Goal: Transaction & Acquisition: Book appointment/travel/reservation

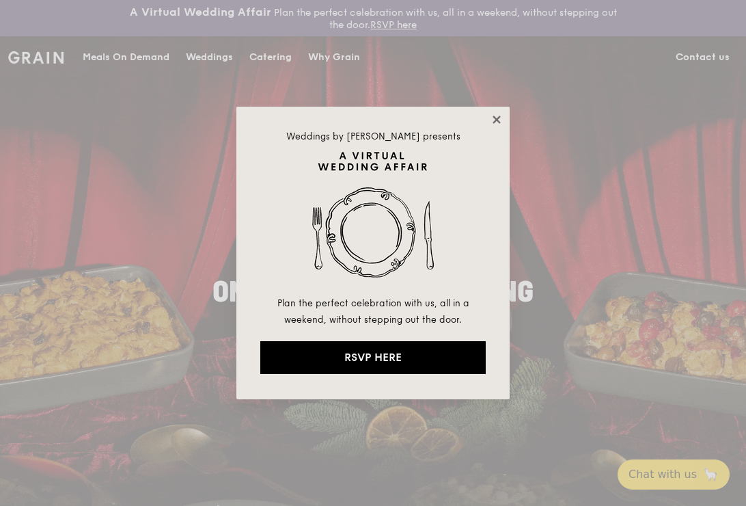
click at [500, 118] on icon at bounding box center [497, 119] width 12 height 12
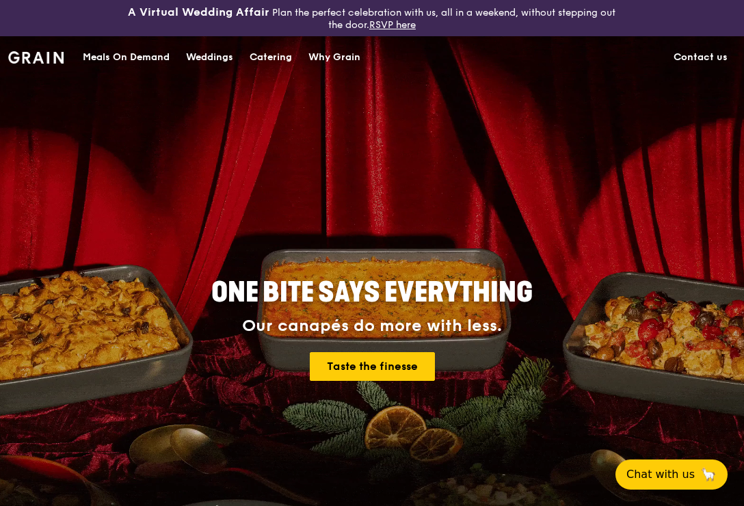
click at [282, 55] on div "Catering" at bounding box center [270, 57] width 42 height 41
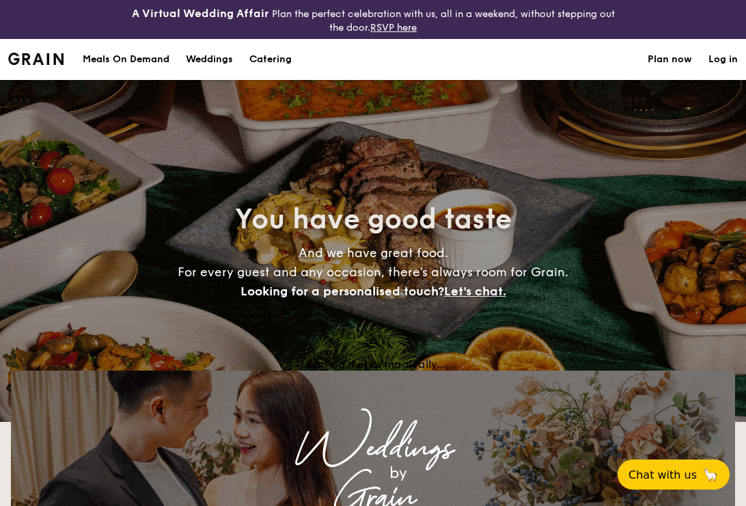
select select
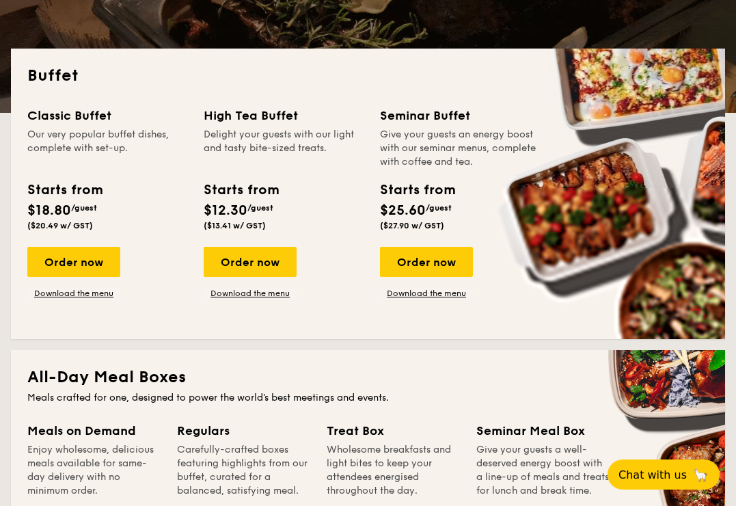
scroll to position [273, 0]
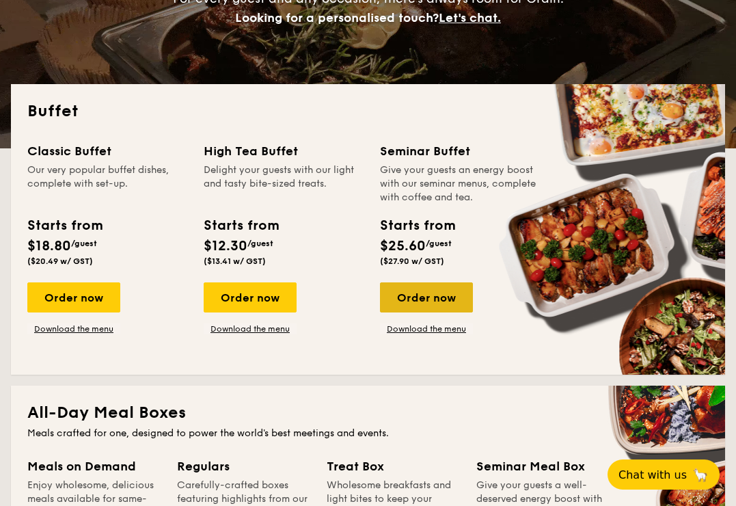
click at [444, 301] on div "Order now" at bounding box center [426, 297] width 93 height 30
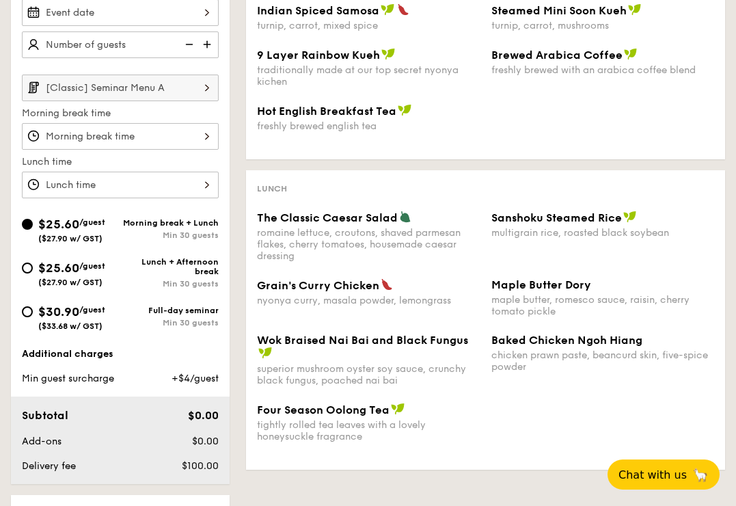
scroll to position [410, 0]
click at [55, 312] on span "$30.90" at bounding box center [58, 310] width 41 height 15
click at [33, 312] on input "$30.90 /guest ($33.68 w/ GST) Full-day seminar Min 30 guests" at bounding box center [27, 310] width 11 height 11
radio input "true"
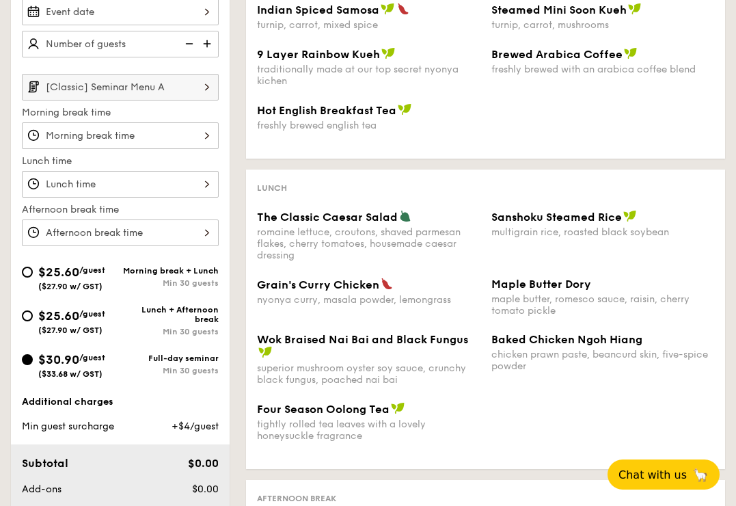
click at [239, 394] on div "Vegetarian Vegan Spicy Chef's recommendation Morning break Indian Spiced Samosa…" at bounding box center [477, 324] width 495 height 724
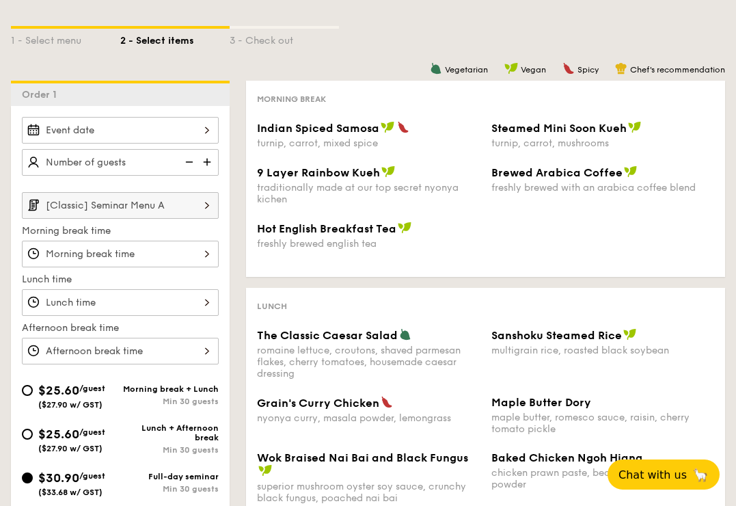
scroll to position [273, 0]
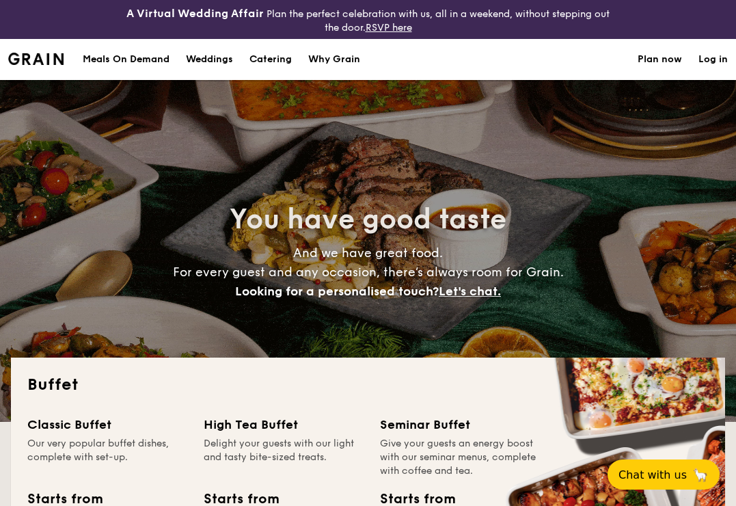
select select
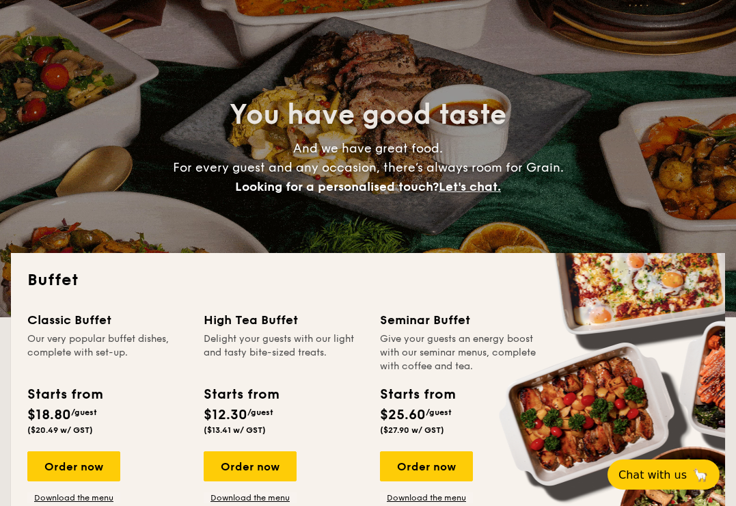
scroll to position [205, 0]
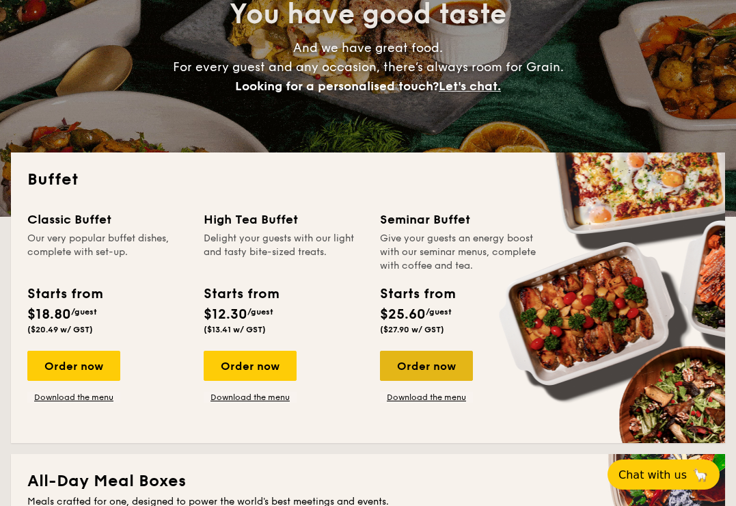
click at [429, 361] on div "Order now" at bounding box center [426, 366] width 93 height 30
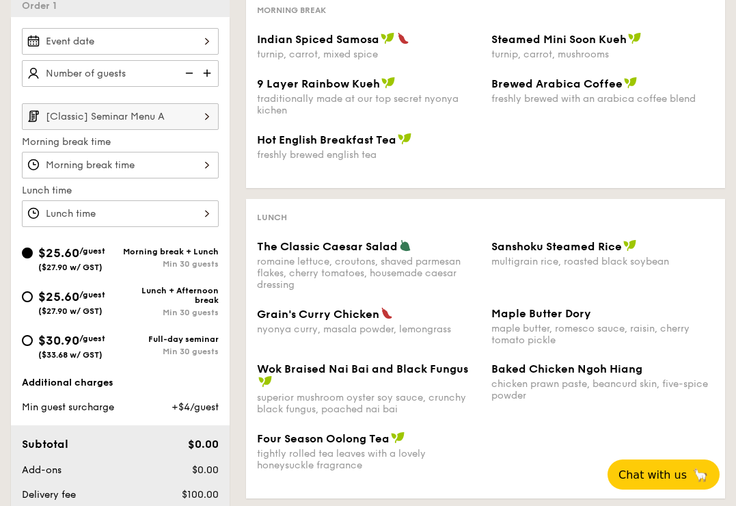
scroll to position [410, 0]
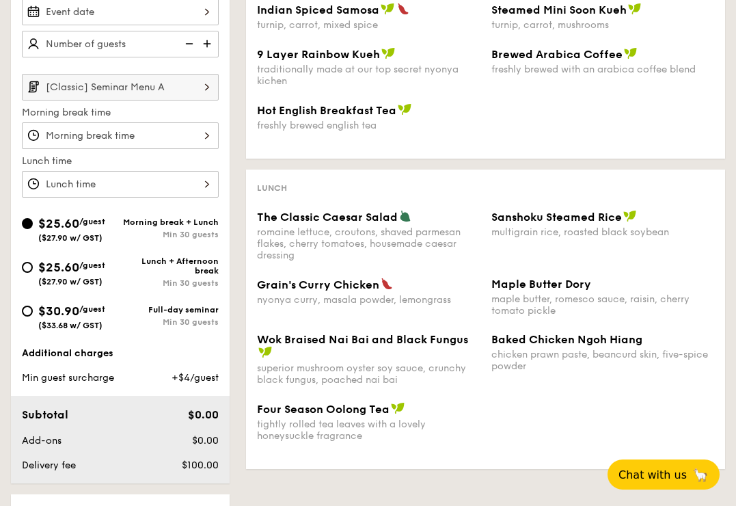
click at [51, 309] on span "$30.90" at bounding box center [58, 310] width 41 height 15
click at [33, 309] on input "$30.90 /guest ($33.68 w/ GST) Full-day seminar Min 30 guests" at bounding box center [27, 310] width 11 height 11
radio input "true"
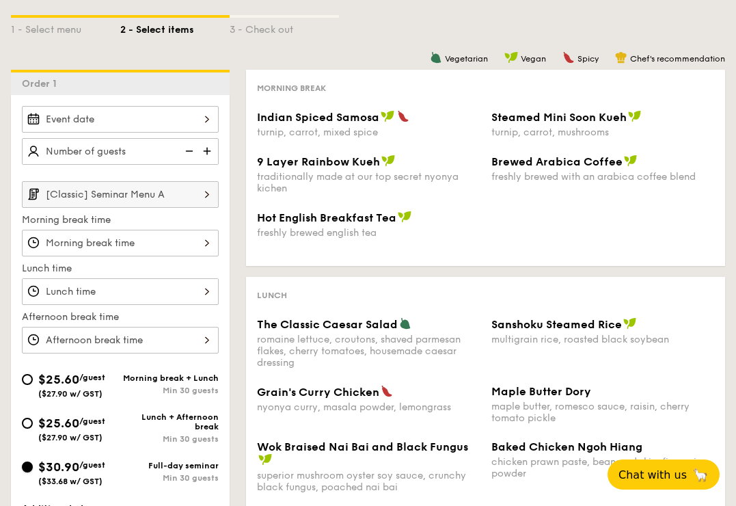
scroll to position [273, 0]
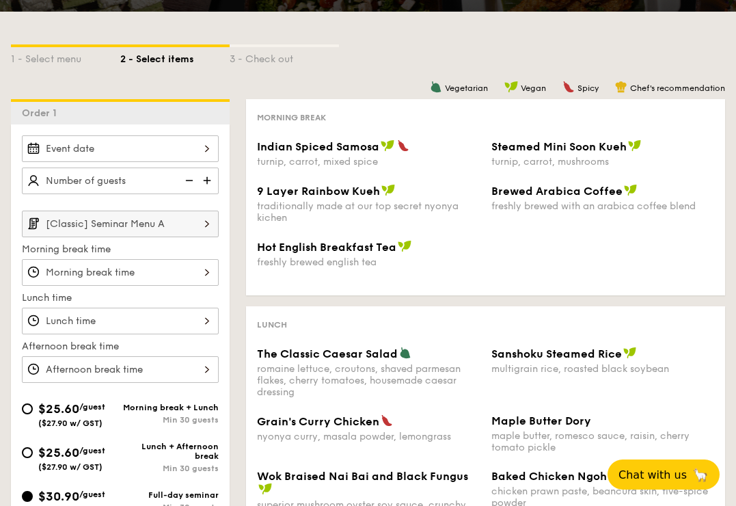
click at [207, 143] on div at bounding box center [120, 148] width 197 height 27
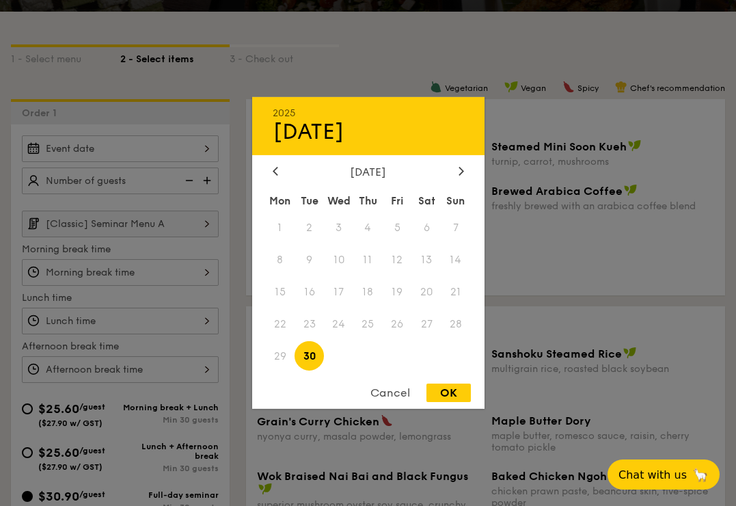
click at [312, 355] on span "30" at bounding box center [309, 355] width 29 height 29
click at [441, 390] on div "OK" at bounding box center [448, 392] width 44 height 18
type input "[DATE]"
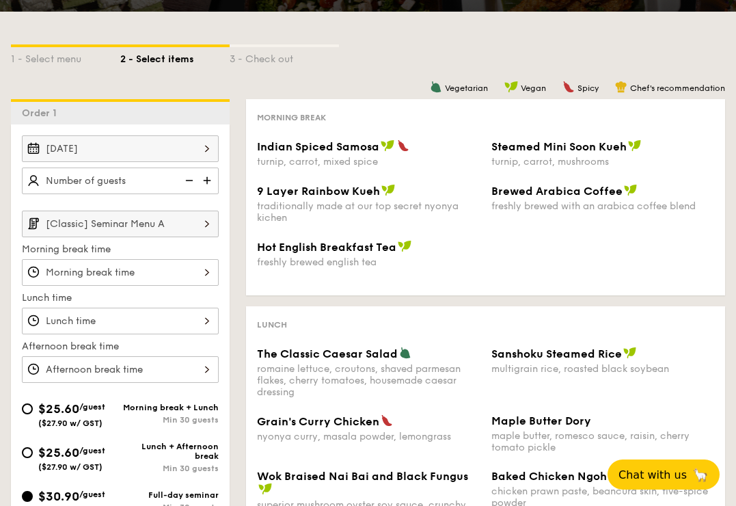
click at [205, 177] on img at bounding box center [208, 180] width 21 height 26
type input "30 guests"
click at [208, 226] on img at bounding box center [206, 223] width 23 height 26
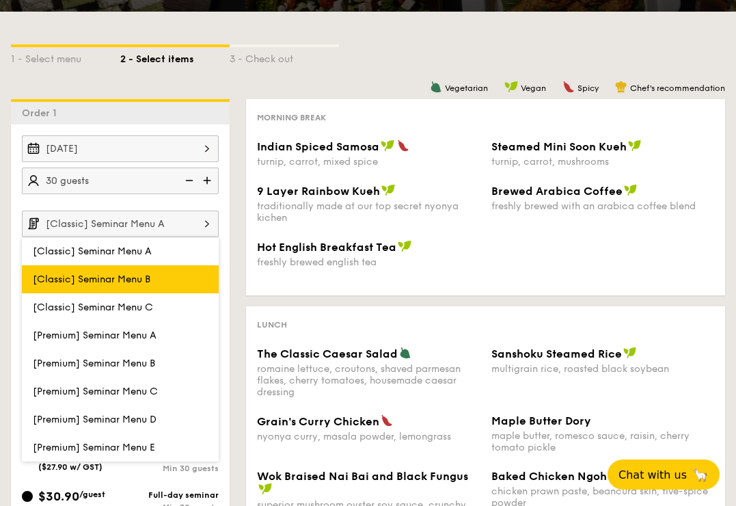
click at [178, 273] on label "[Classic] Seminar Menu B" at bounding box center [120, 279] width 197 height 28
click at [0, 0] on input "[Classic] Seminar Menu B" at bounding box center [0, 0] width 0 height 0
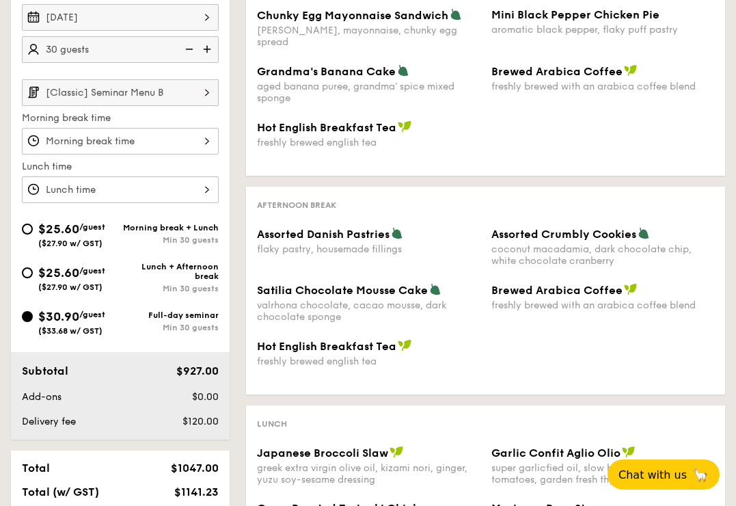
scroll to position [410, 0]
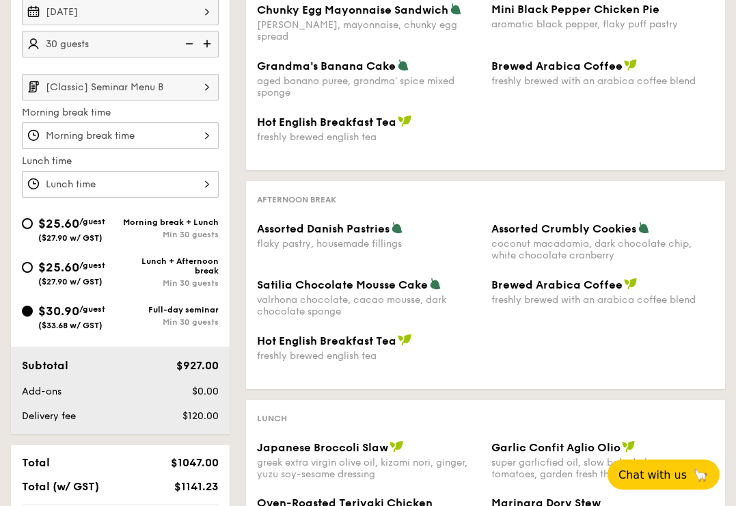
click at [210, 87] on img at bounding box center [206, 87] width 23 height 26
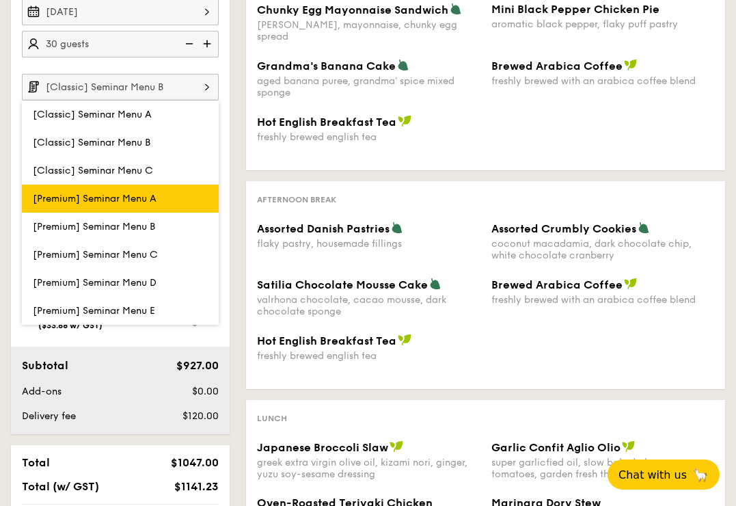
click at [175, 193] on label "[Premium] Seminar Menu A" at bounding box center [120, 199] width 197 height 28
click at [0, 0] on input "[Premium] Seminar Menu A" at bounding box center [0, 0] width 0 height 0
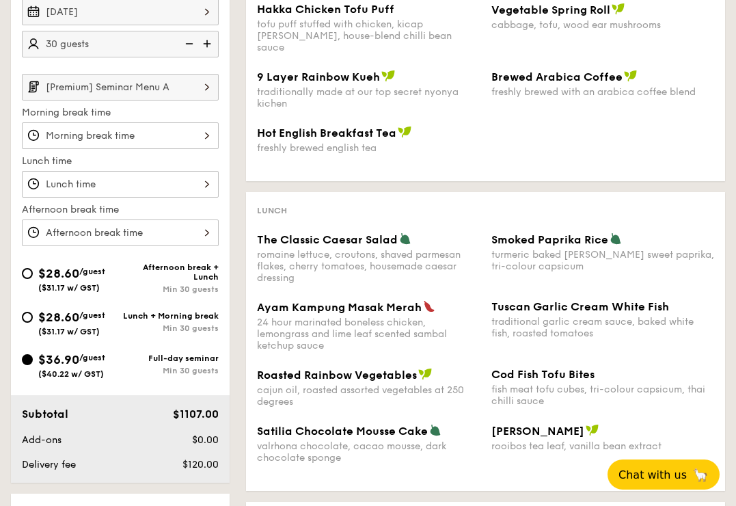
click at [199, 86] on img at bounding box center [206, 87] width 23 height 26
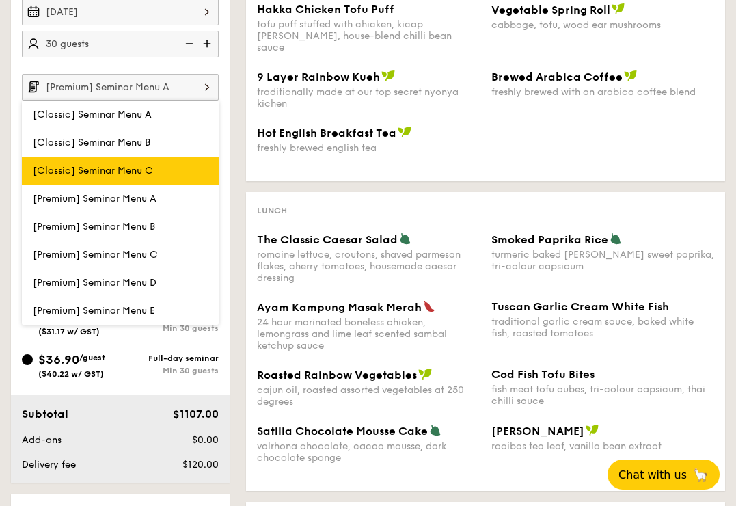
click at [165, 173] on label "[Classic] Seminar Menu C" at bounding box center [120, 171] width 197 height 28
click at [0, 0] on input "[Classic] Seminar Menu C" at bounding box center [0, 0] width 0 height 0
type input "[Classic] Seminar Menu C"
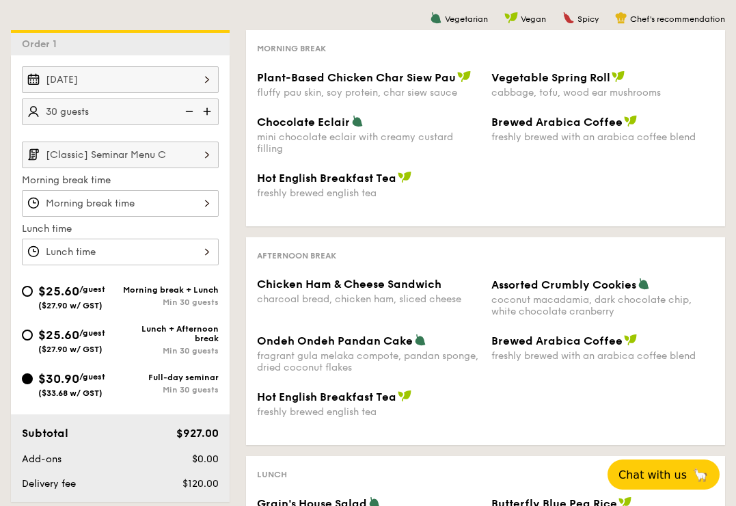
scroll to position [342, 0]
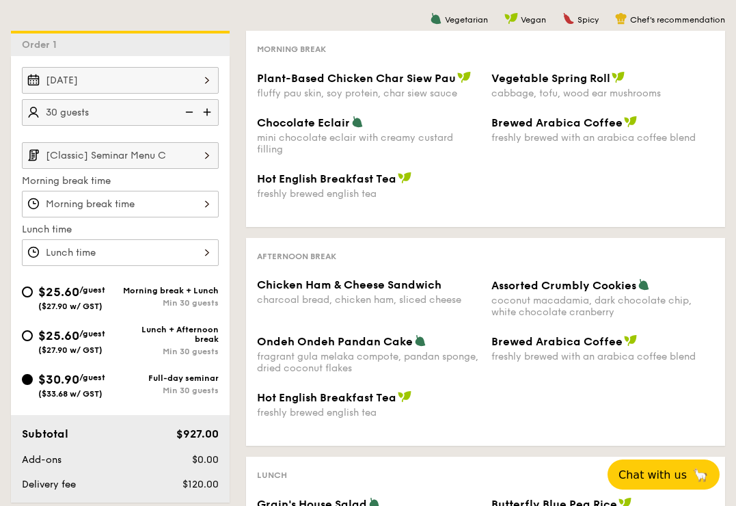
click at [204, 204] on div at bounding box center [120, 204] width 197 height 27
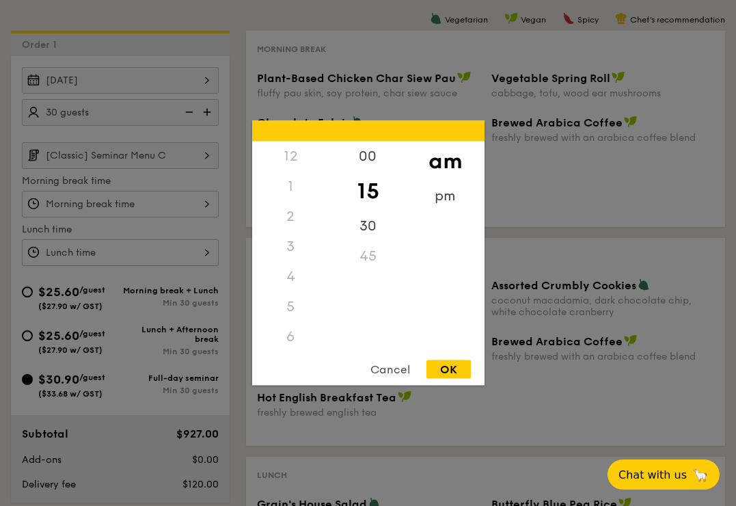
scroll to position [150, 0]
click at [449, 368] on div "OK" at bounding box center [448, 369] width 44 height 18
type input "10:15AM"
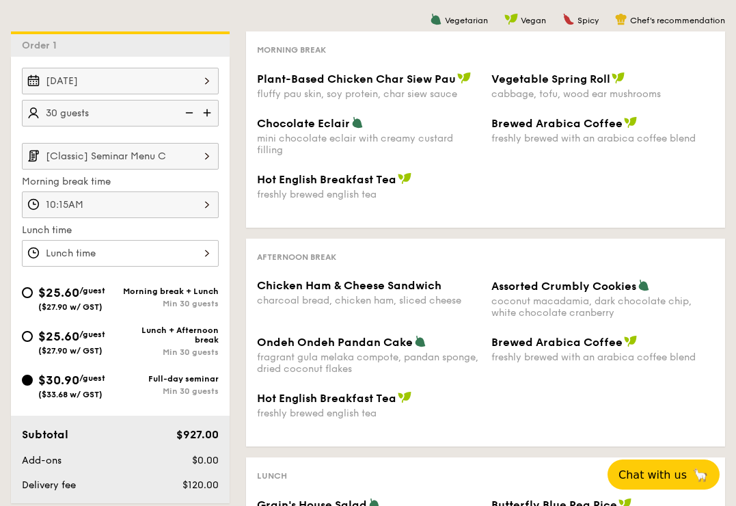
scroll to position [342, 0]
click at [180, 156] on input "[Classic] Seminar Menu C" at bounding box center [120, 155] width 197 height 27
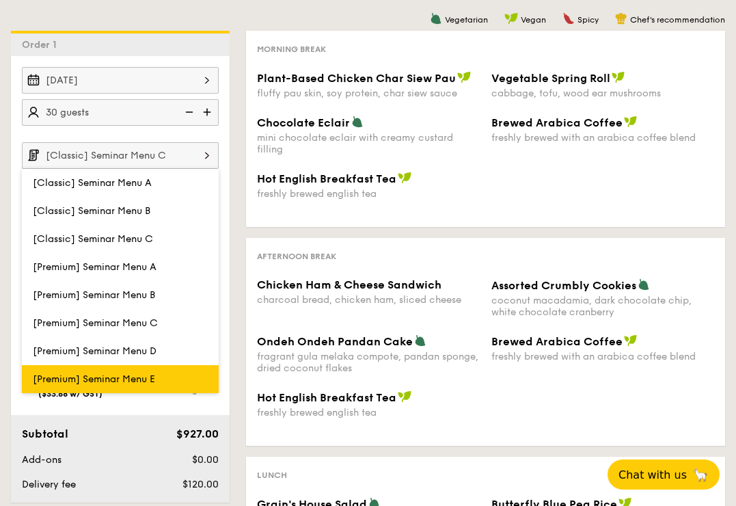
click at [146, 371] on label "[Premium] Seminar Menu E" at bounding box center [120, 379] width 197 height 28
click at [0, 0] on input "[Premium] Seminar Menu E" at bounding box center [0, 0] width 0 height 0
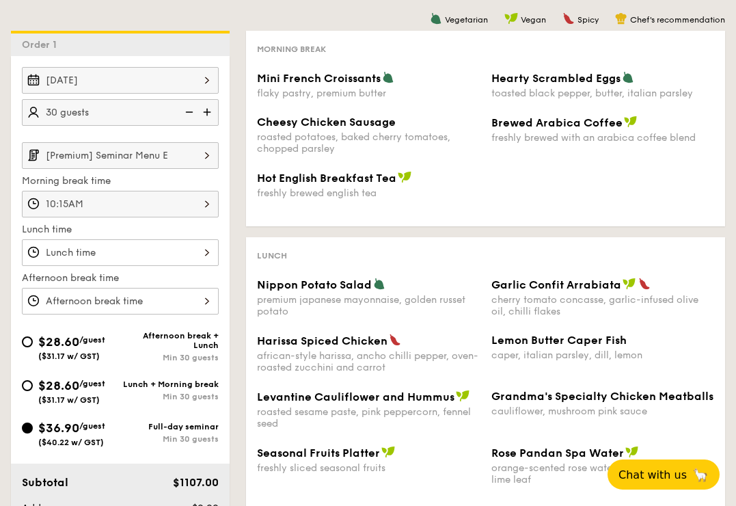
click at [176, 155] on input "[Premium] Seminar Menu E" at bounding box center [120, 155] width 197 height 27
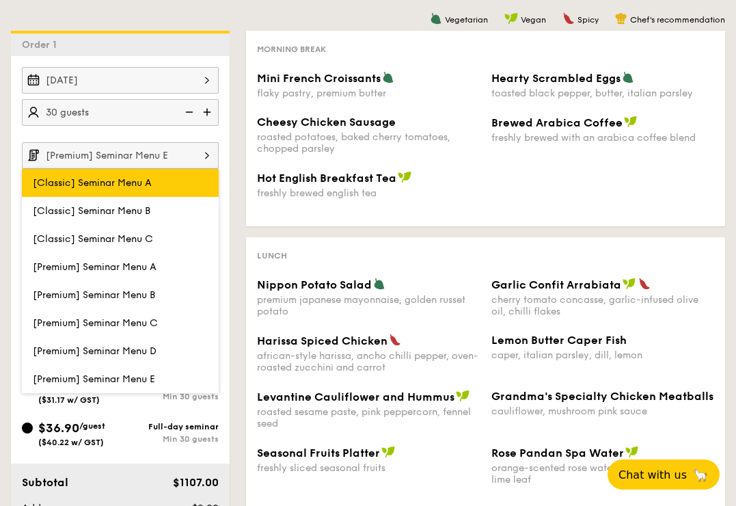
click at [162, 184] on label "[Classic] Seminar Menu A" at bounding box center [120, 183] width 197 height 28
click at [0, 0] on input "[Classic] Seminar Menu A" at bounding box center [0, 0] width 0 height 0
type input "[Classic] Seminar Menu A"
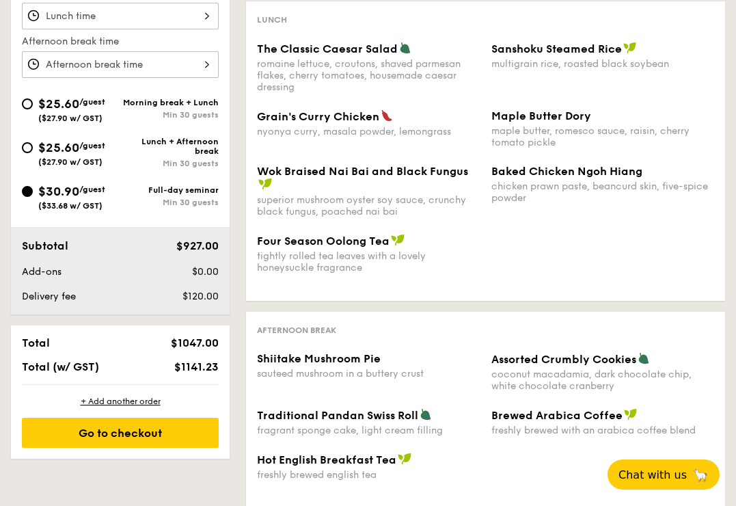
scroll to position [615, 0]
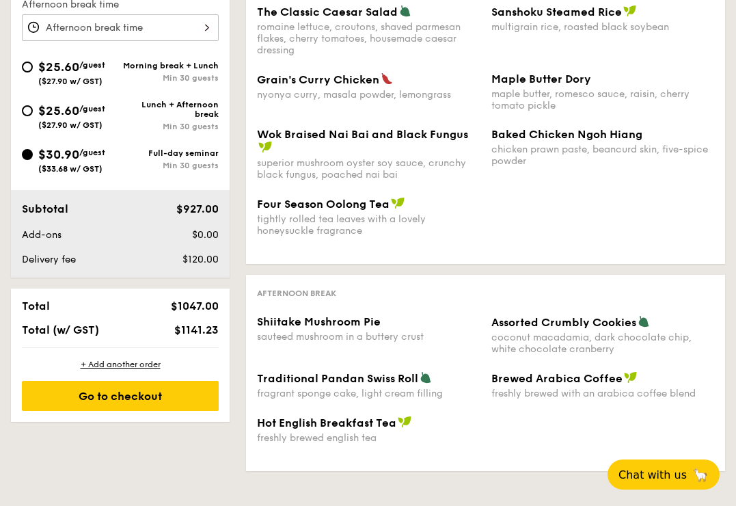
click at [241, 336] on div "Vegetarian Vegan Spicy Chef's recommendation Morning break Indian Spiced Samosa…" at bounding box center [477, 119] width 495 height 724
click at [238, 277] on div "Vegetarian Vegan Spicy Chef's recommendation Morning break Indian Spiced Samosa…" at bounding box center [477, 119] width 495 height 724
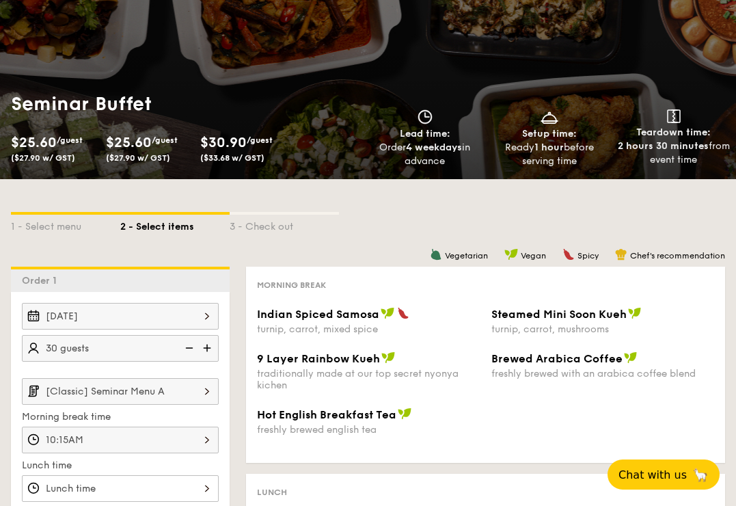
scroll to position [68, 0]
